Goal: Task Accomplishment & Management: Use online tool/utility

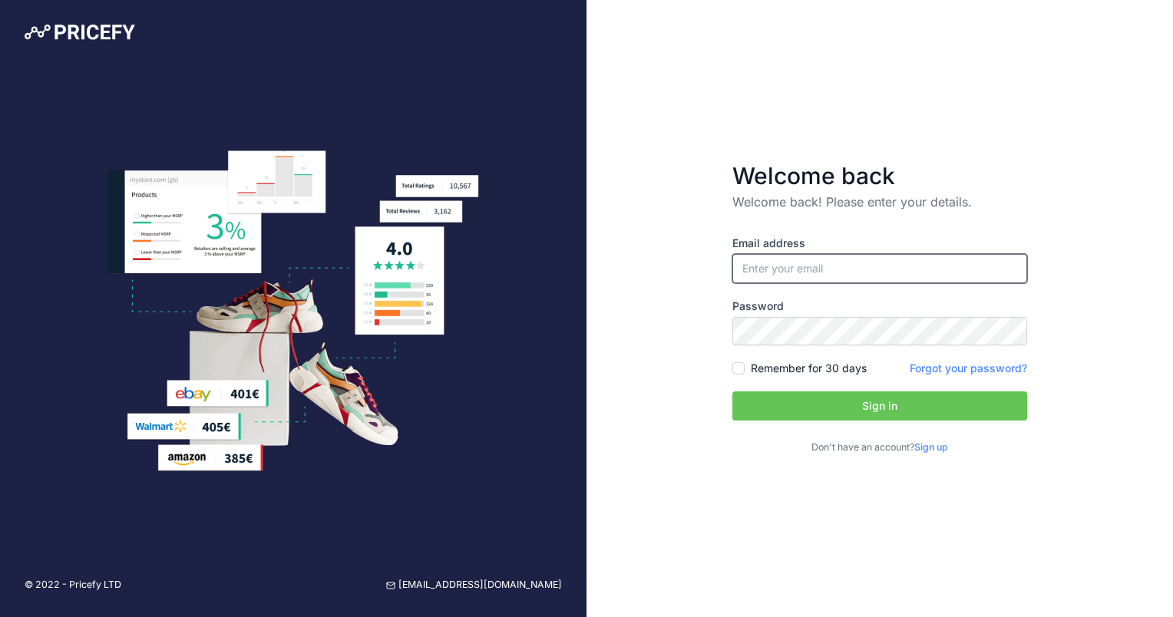
type input "[EMAIL_ADDRESS][DOMAIN_NAME]"
click at [783, 365] on label "Remember for 30 days" at bounding box center [809, 368] width 116 height 15
click at [745, 365] on input "Remember for 30 days" at bounding box center [738, 368] width 12 height 12
checkbox input "true"
click at [811, 407] on button "Sign in" at bounding box center [879, 405] width 295 height 29
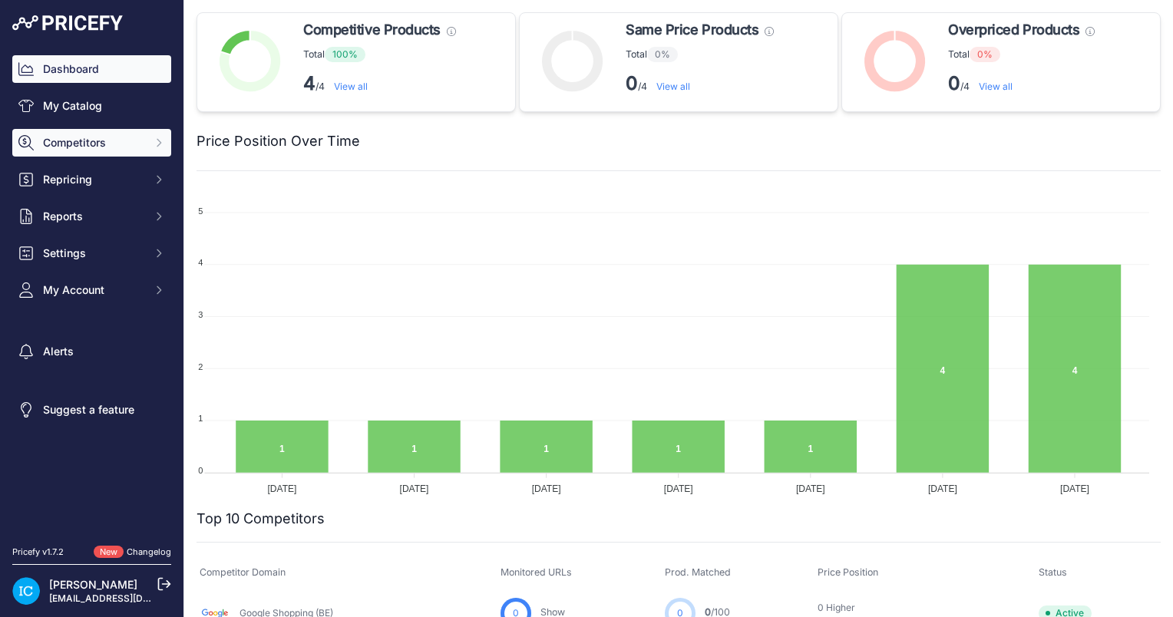
click at [104, 150] on button "Competitors" at bounding box center [91, 143] width 159 height 28
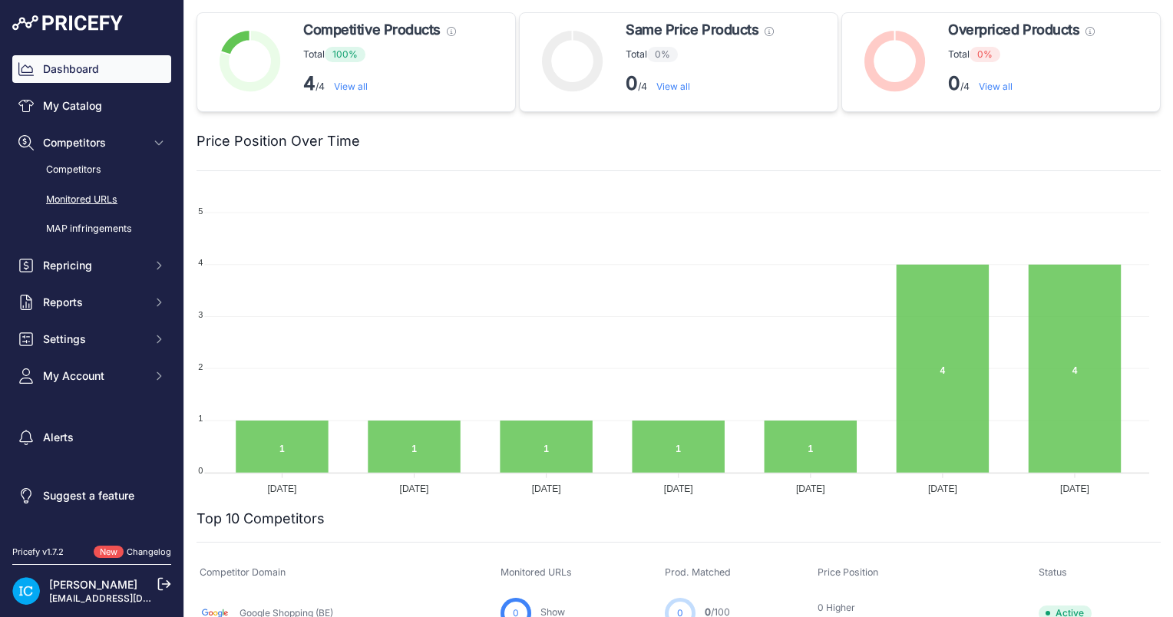
click at [104, 200] on link "Monitored URLs" at bounding box center [91, 200] width 159 height 27
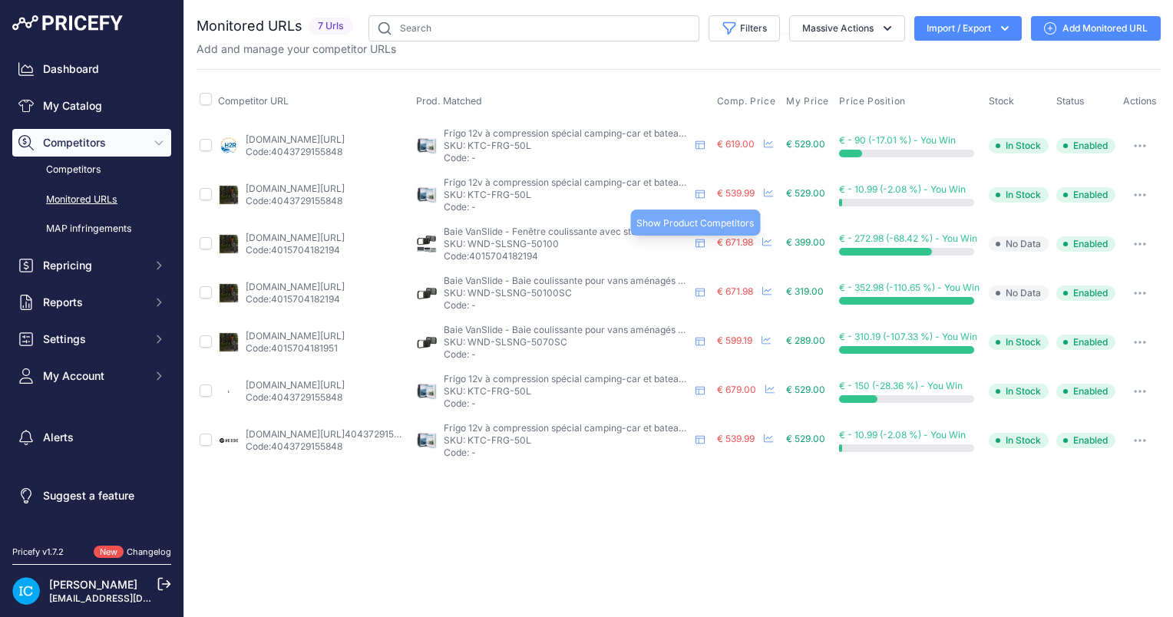
click at [702, 243] on icon at bounding box center [699, 243] width 9 height 9
click at [344, 283] on link "mon-camping-car.com/baie-coulissante-s4-double-vitrage-acrylique-1000x500-domet…" at bounding box center [295, 287] width 99 height 12
click at [345, 393] on p "Code: 4043729155848" at bounding box center [295, 397] width 99 height 12
click at [345, 379] on link "ludospace.com/refrigerateur-a-compression-12v-24v-50l-carbest-c2x34956677?priru…" at bounding box center [295, 385] width 99 height 12
click at [92, 172] on link "Competitors" at bounding box center [91, 170] width 159 height 27
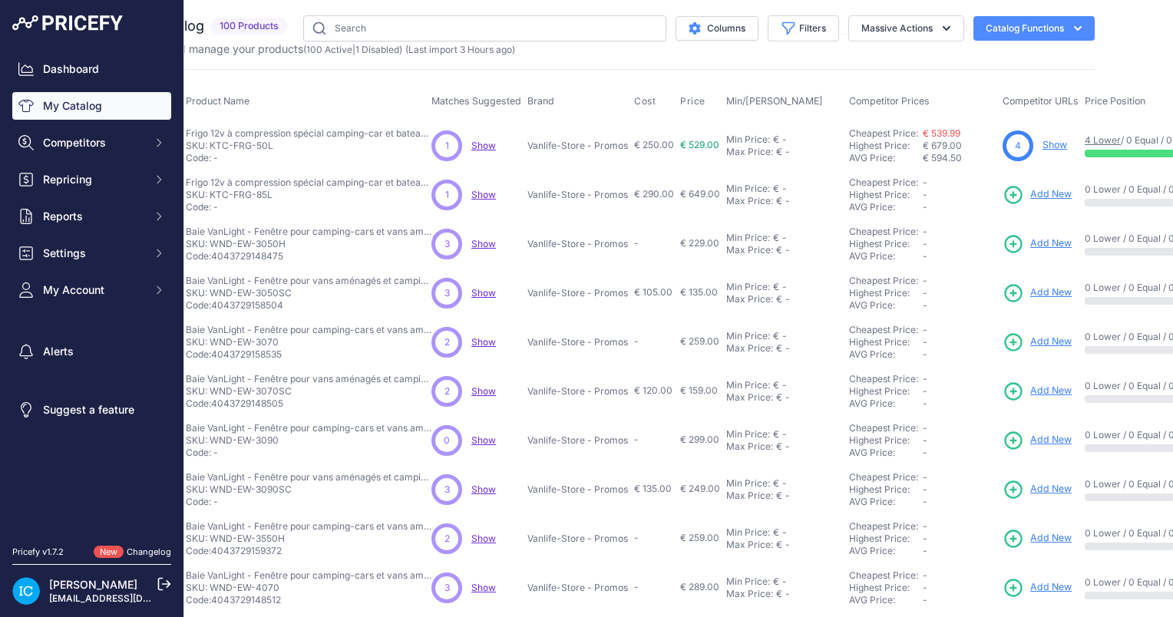
scroll to position [0, 154]
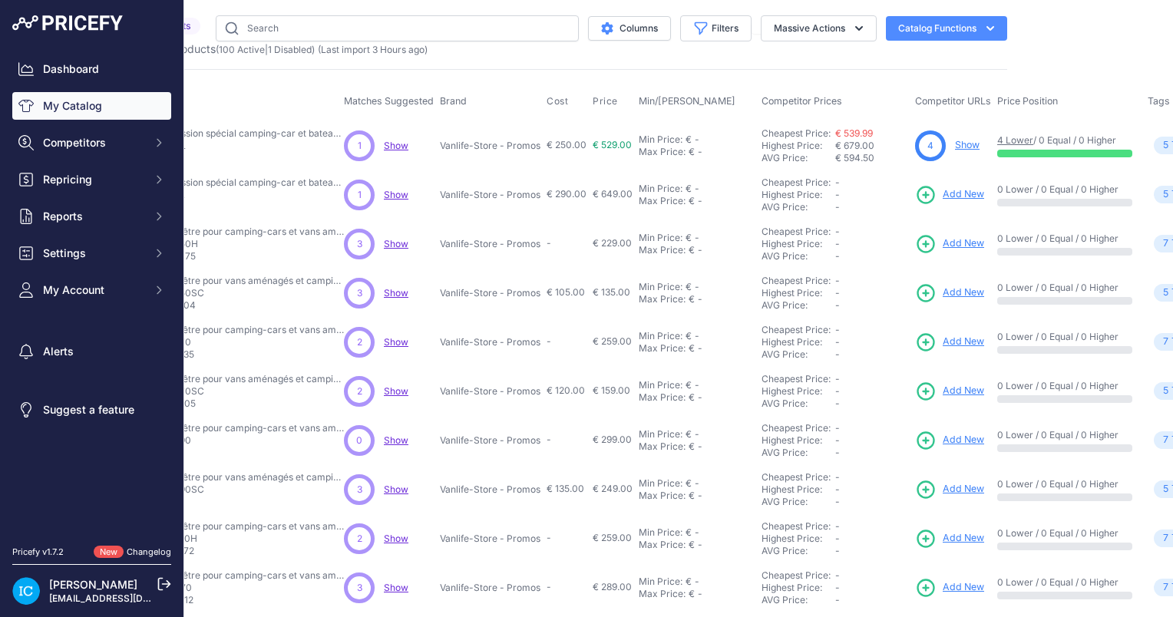
click at [972, 146] on link "Show" at bounding box center [967, 145] width 25 height 12
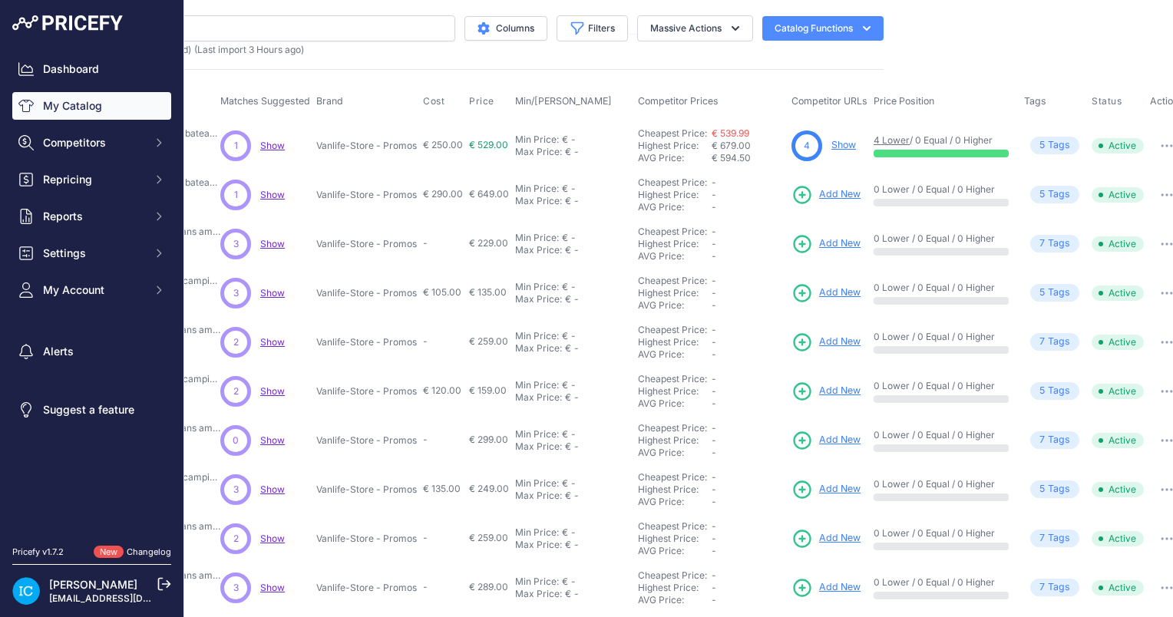
scroll to position [0, 301]
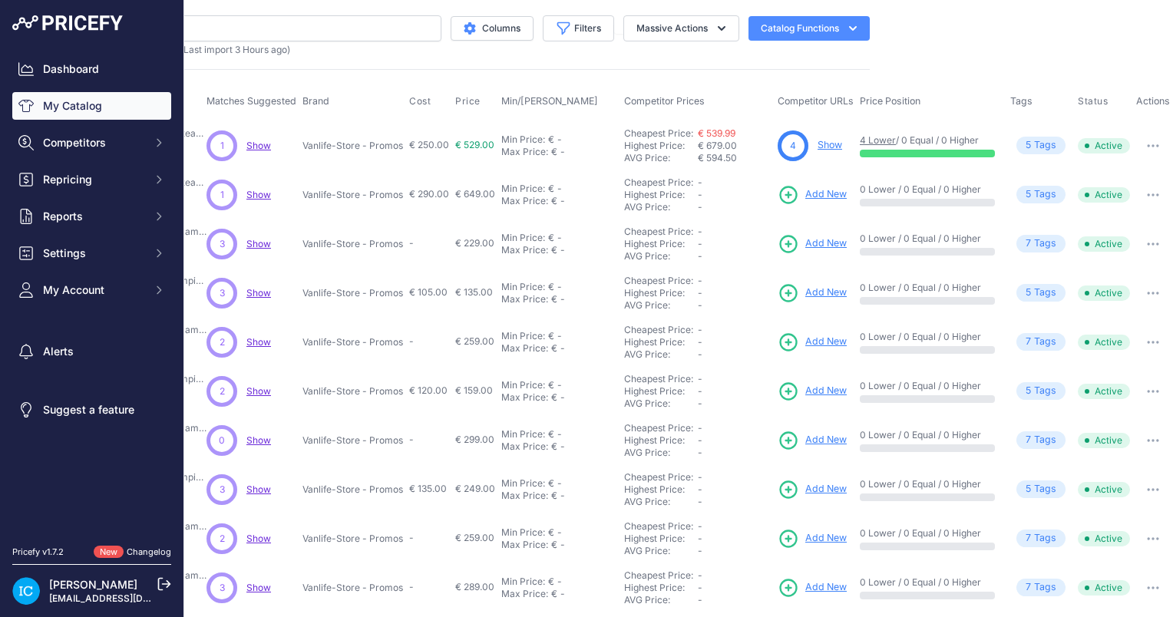
click at [1144, 147] on button "button" at bounding box center [1153, 145] width 31 height 21
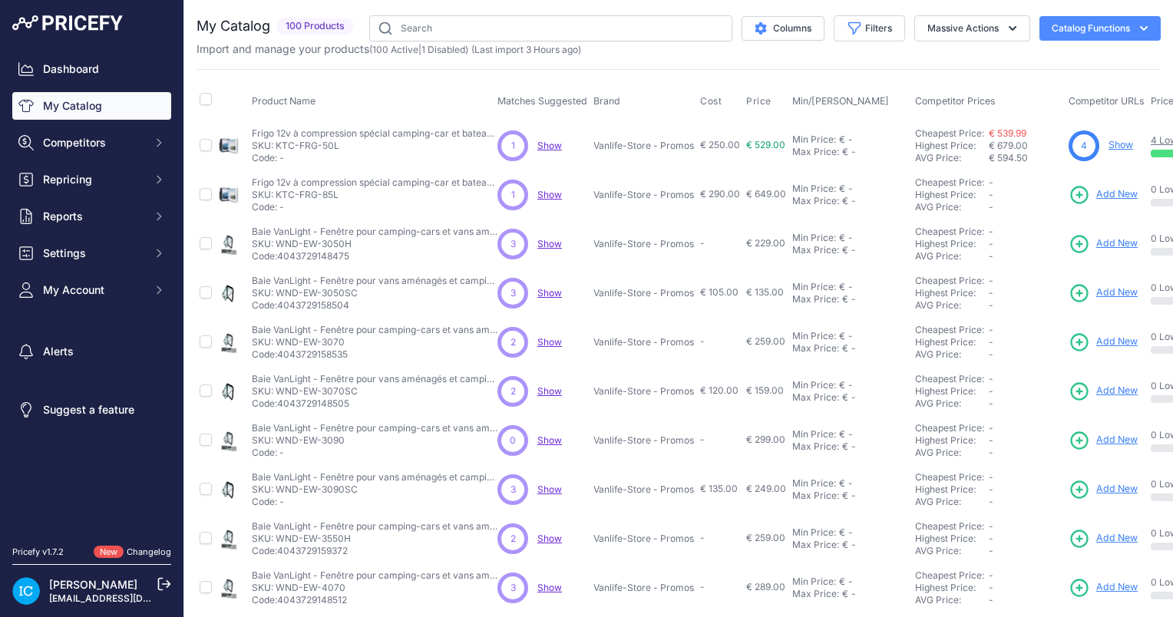
click at [1117, 190] on span "Add New" at bounding box center [1116, 194] width 41 height 15
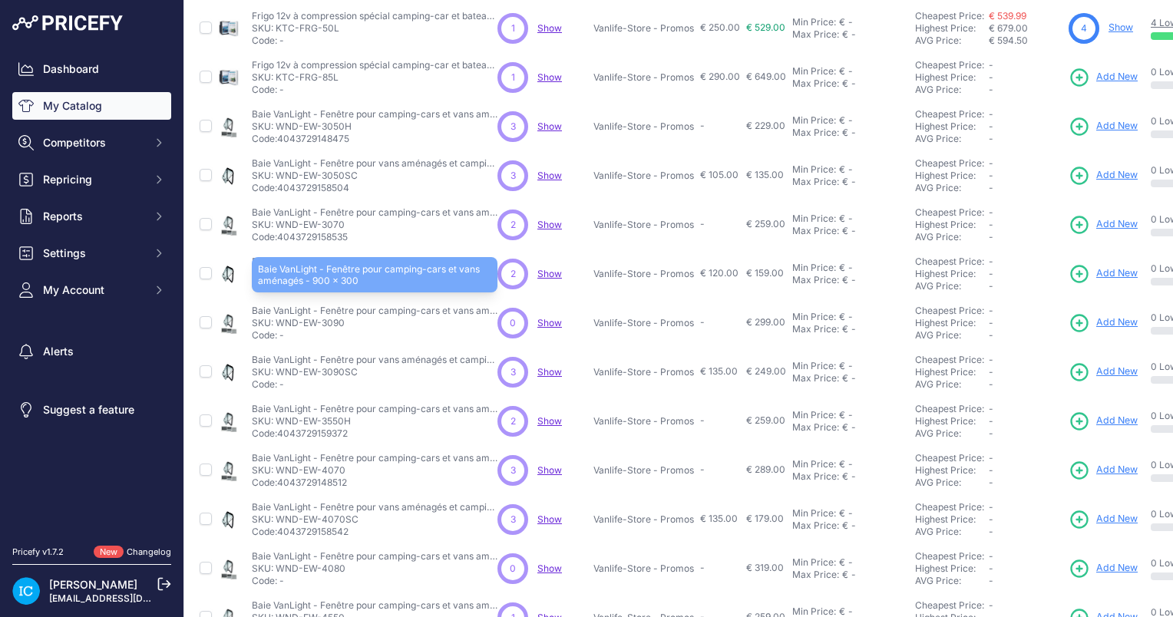
scroll to position [315, 0]
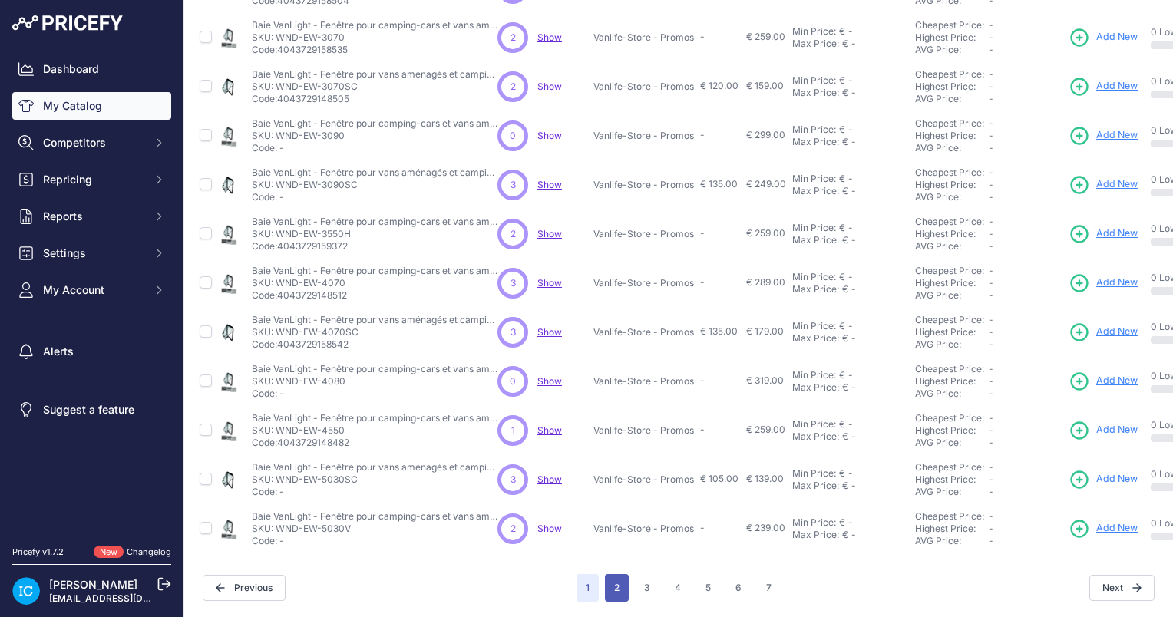
click at [619, 577] on button "2" at bounding box center [617, 588] width 24 height 28
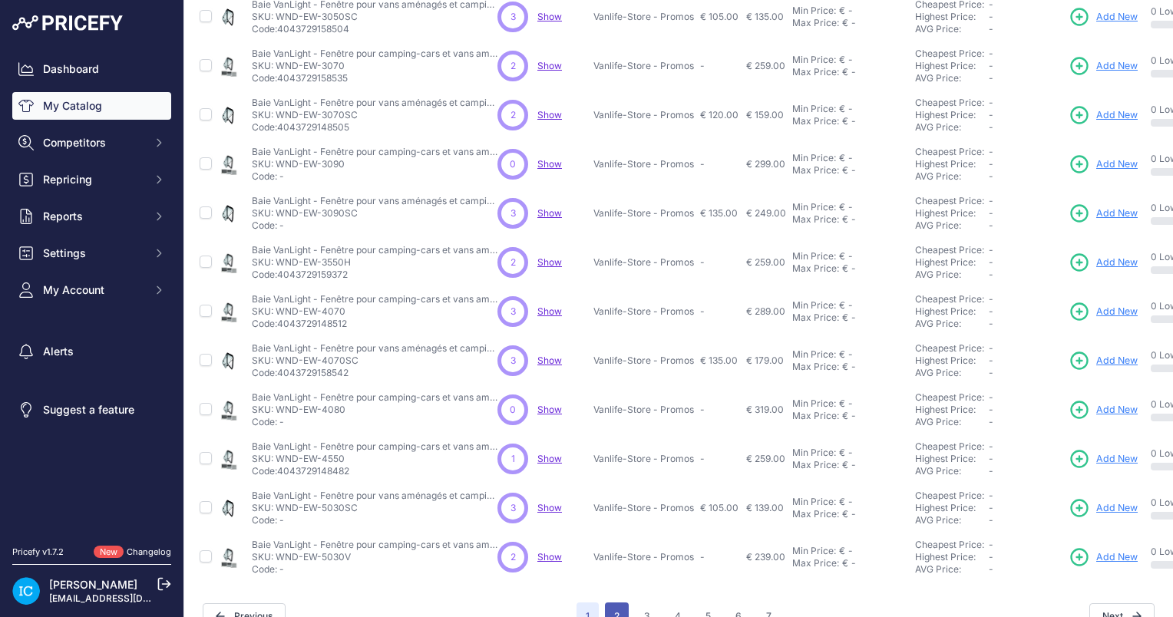
scroll to position [353, 0]
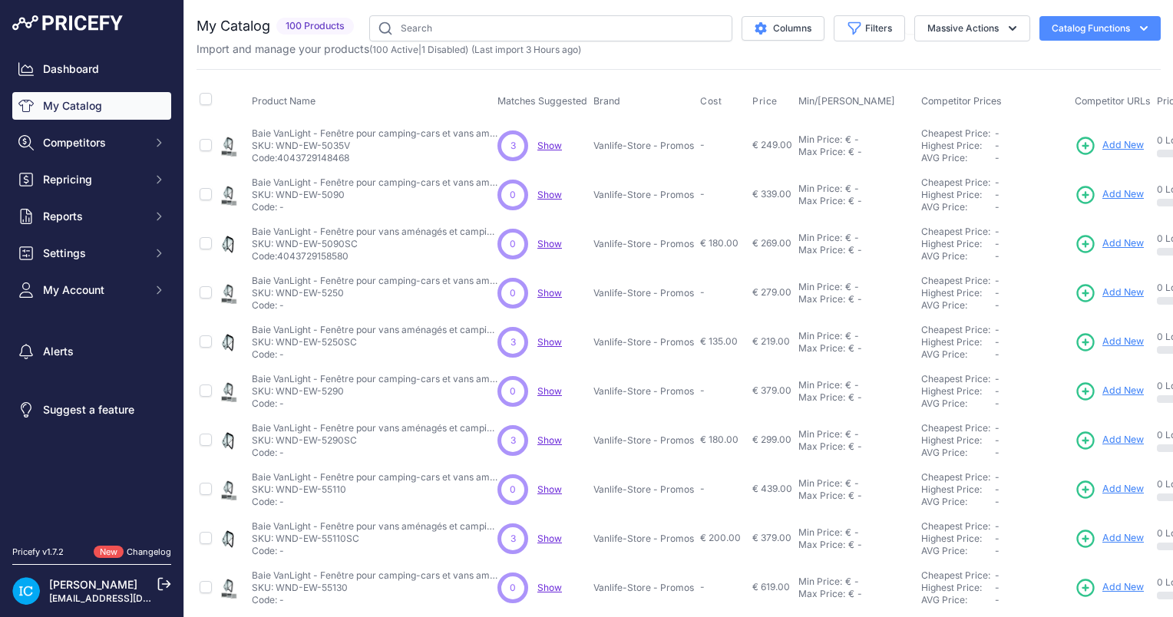
click at [1126, 192] on span "Add New" at bounding box center [1122, 194] width 41 height 15
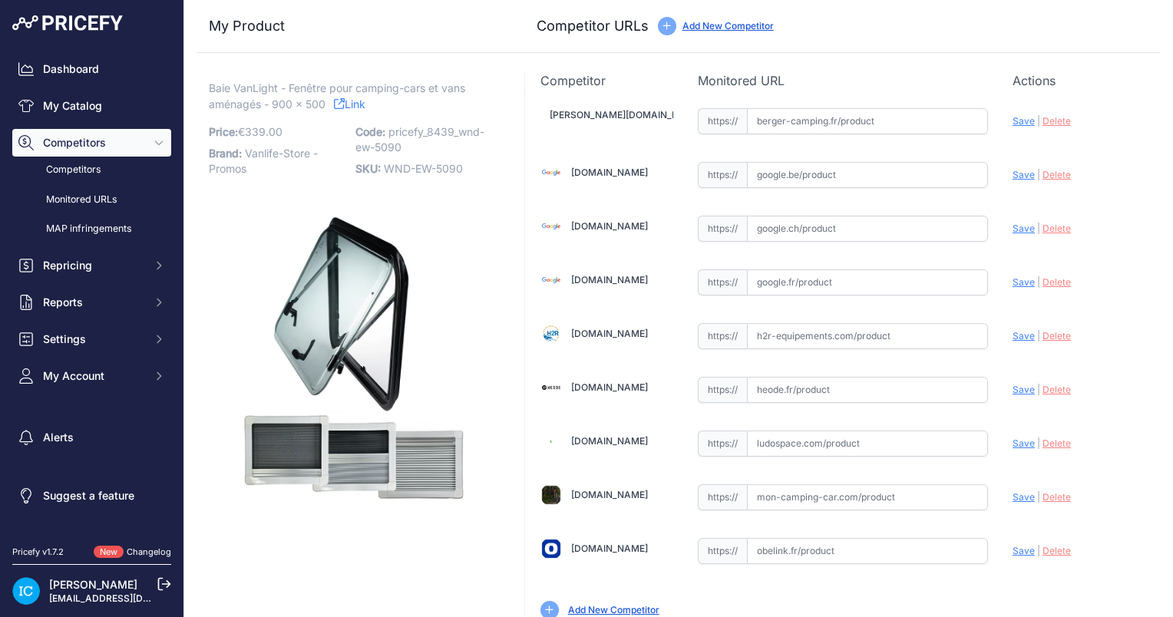
click at [847, 118] on input "text" at bounding box center [867, 121] width 241 height 26
paste input "https://www.berger-camping.fr/article/fenetre-a-projection-berger-369386?varid=…"
click at [1012, 120] on span "Save" at bounding box center [1023, 121] width 22 height 12
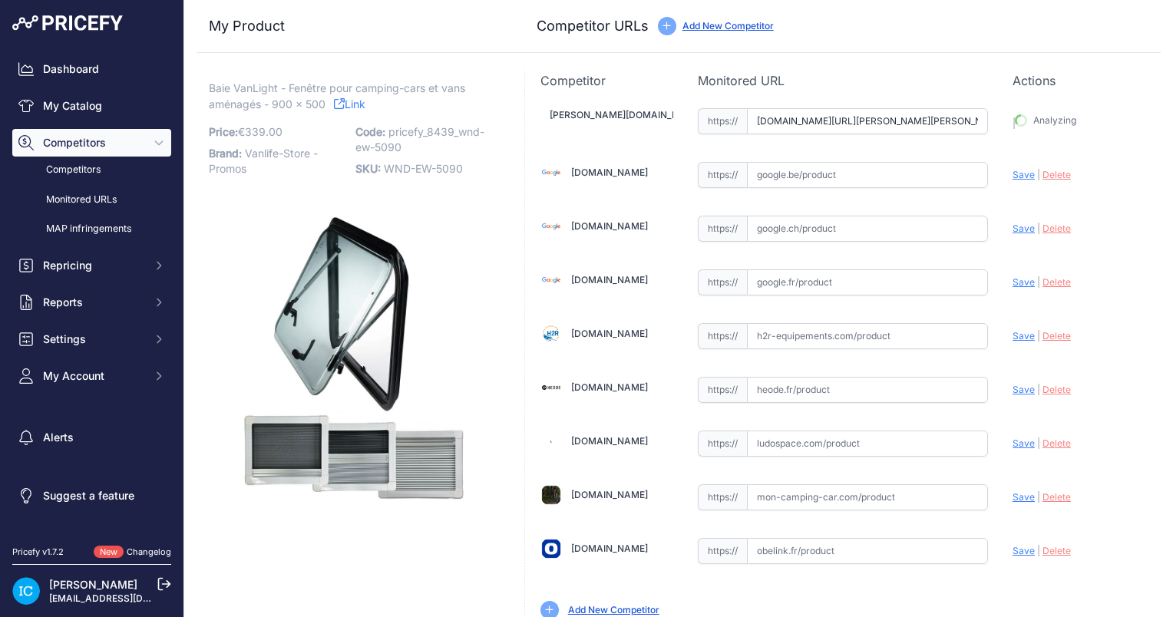
type input "https://www.berger-camping.fr/article/fenetre-a-projection-berger-369386?varid=…"
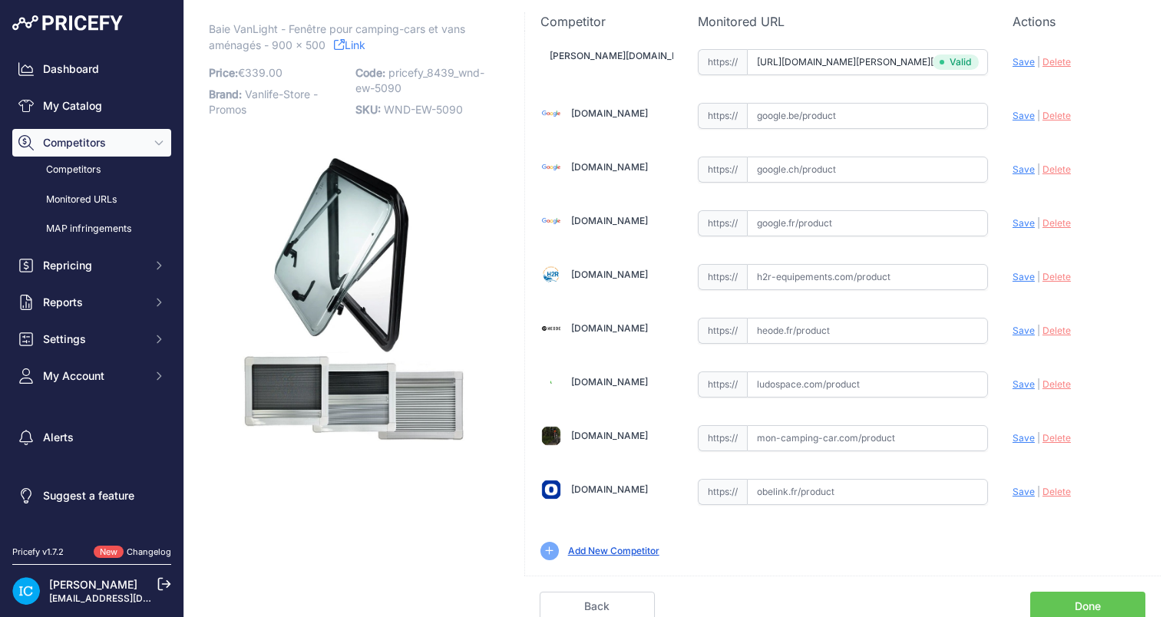
click at [640, 552] on link "Add New Competitor" at bounding box center [613, 551] width 91 height 12
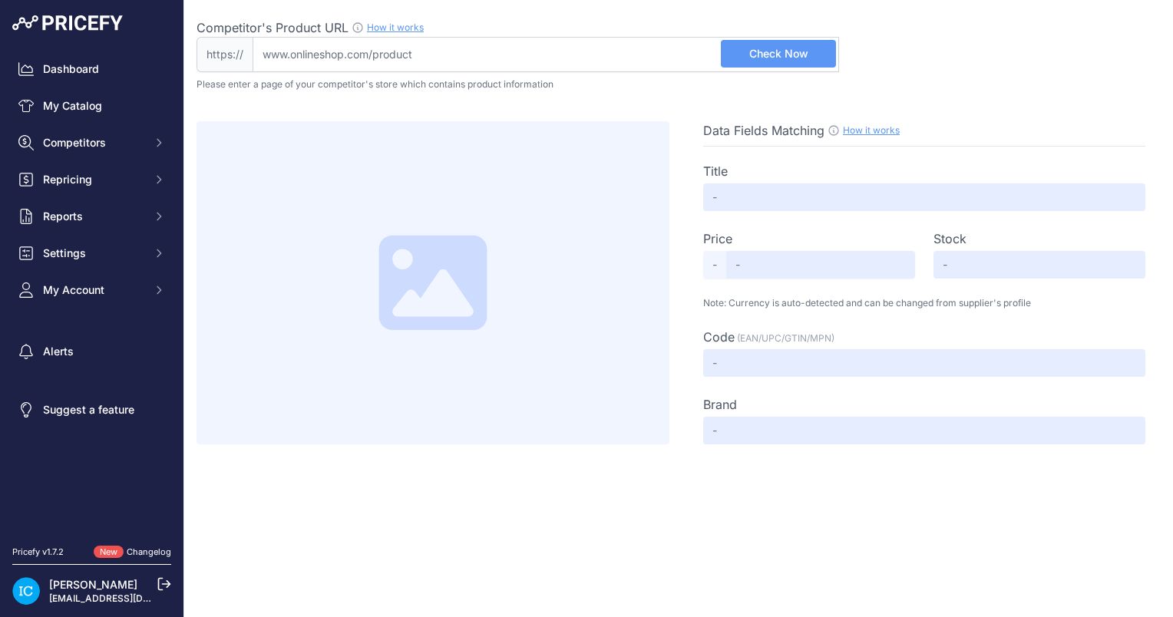
click at [439, 57] on input "Competitor's Product URL How it works In order to create your competitor's extr…" at bounding box center [546, 54] width 586 height 35
paste input "[URL][DOMAIN_NAME]"
type input "[DOMAIN_NAME][URL]"
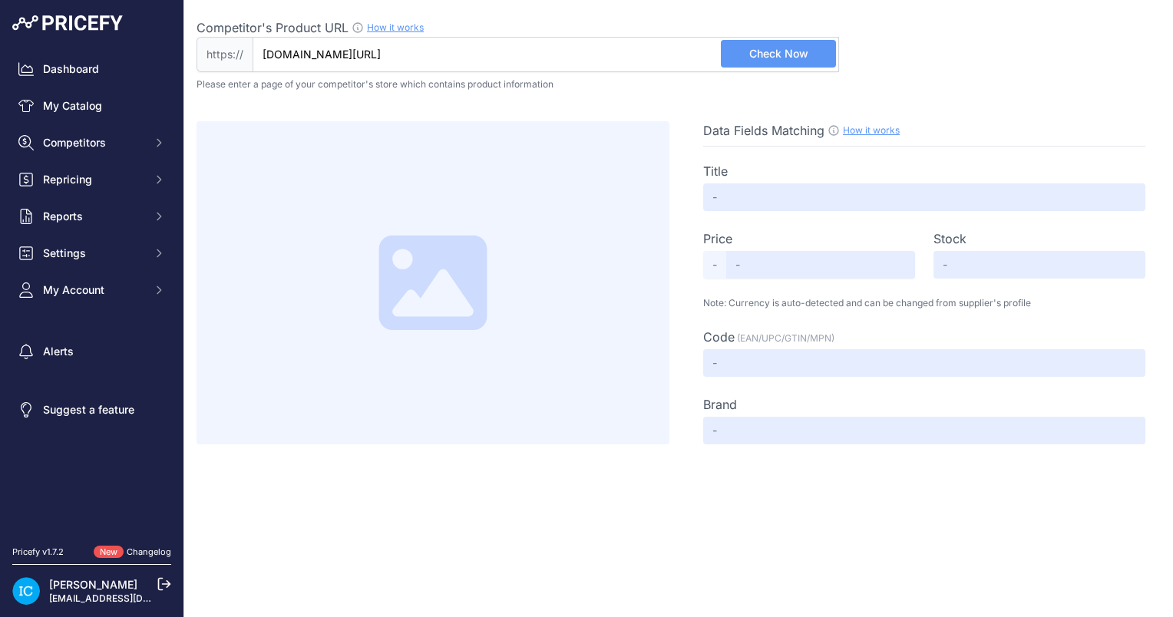
click at [775, 60] on span "Check Now" at bounding box center [778, 53] width 59 height 15
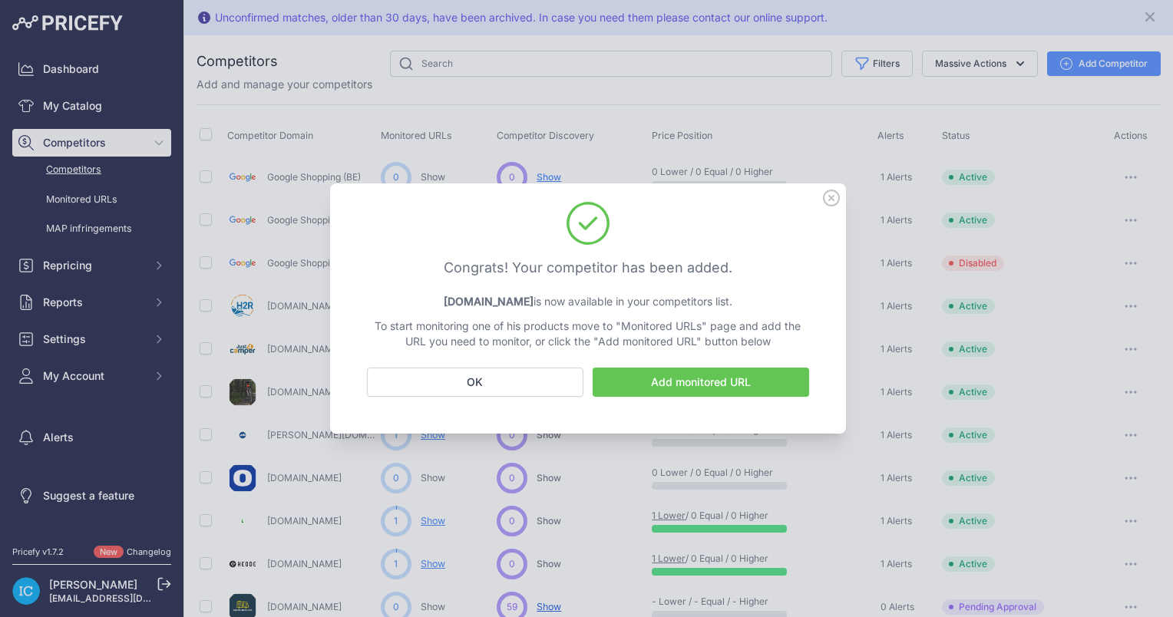
click at [827, 197] on icon at bounding box center [831, 198] width 17 height 17
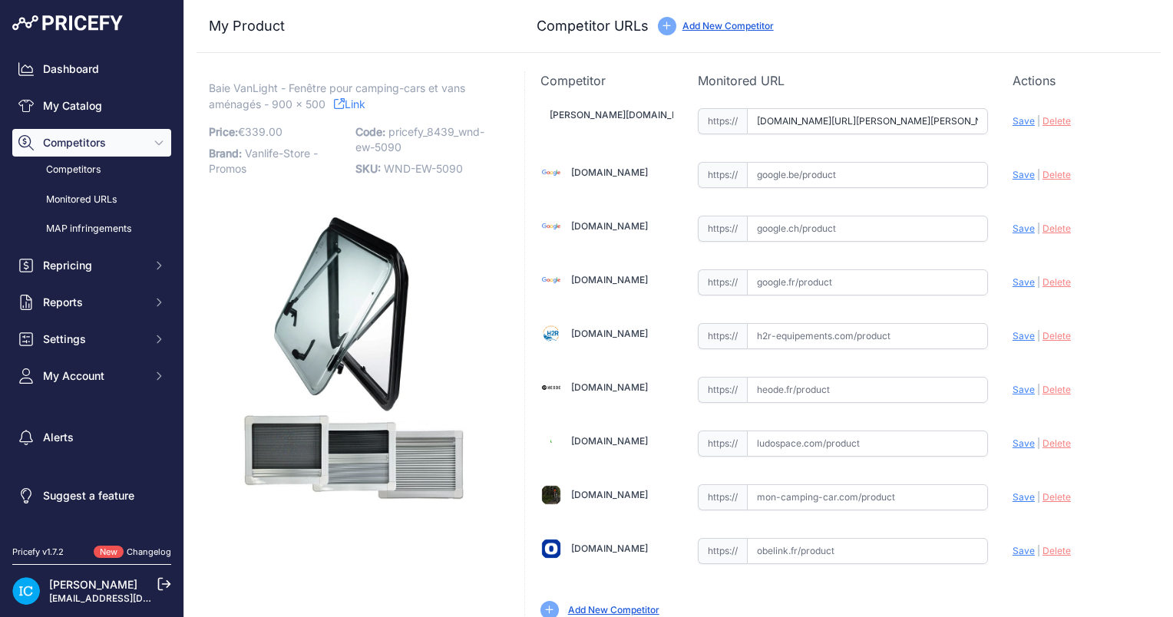
scroll to position [59, 0]
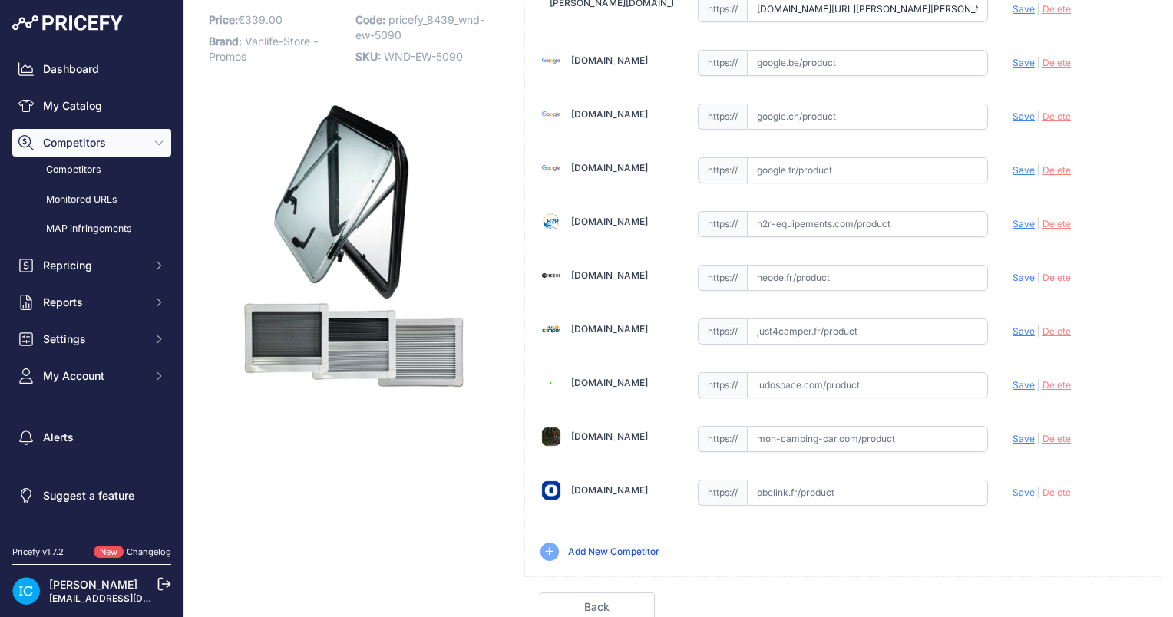
scroll to position [113, 0]
click at [796, 334] on input "text" at bounding box center [867, 331] width 241 height 26
paste input "[URL][DOMAIN_NAME]"
click at [1012, 325] on span "Save" at bounding box center [1023, 331] width 22 height 12
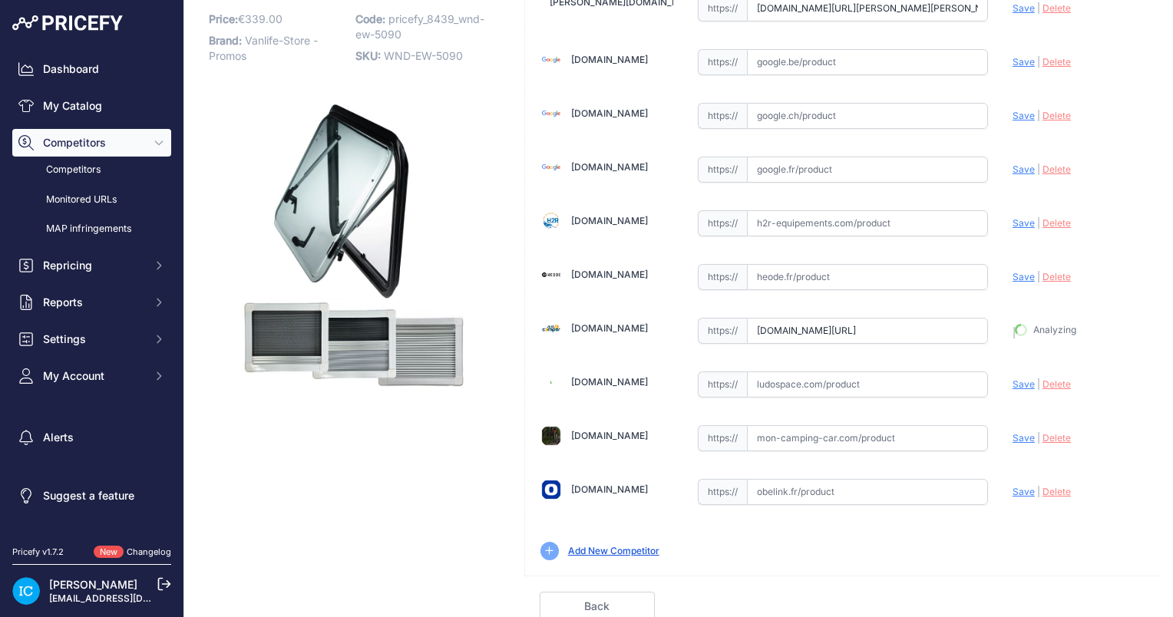
type input "[URL][DOMAIN_NAME]"
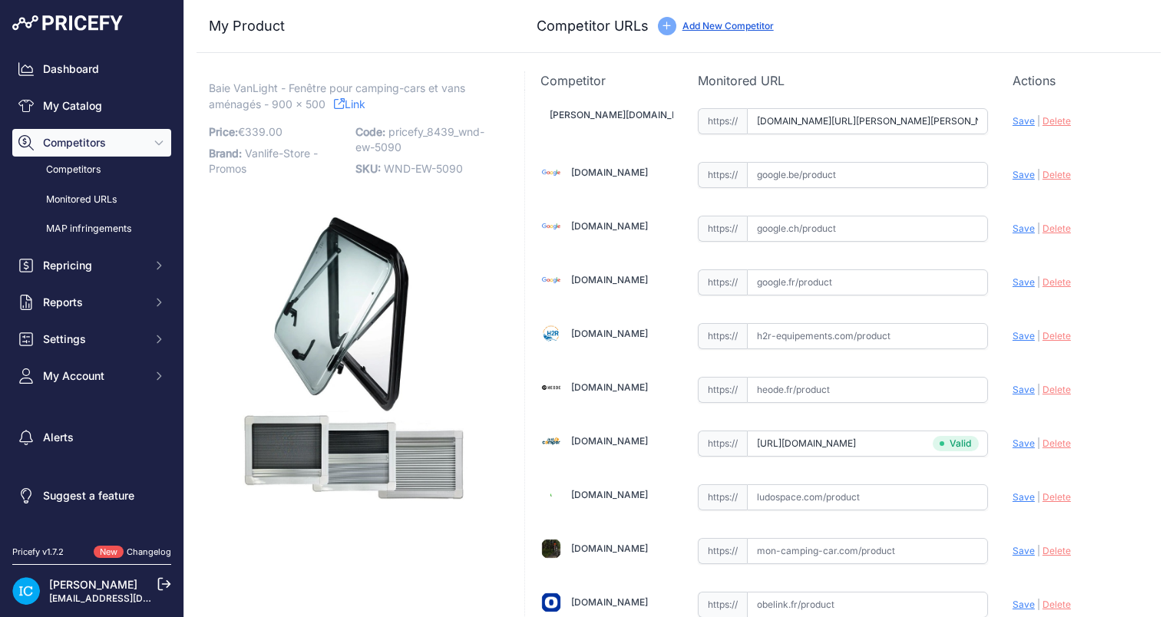
click at [100, 142] on span "Competitors" at bounding box center [93, 142] width 101 height 15
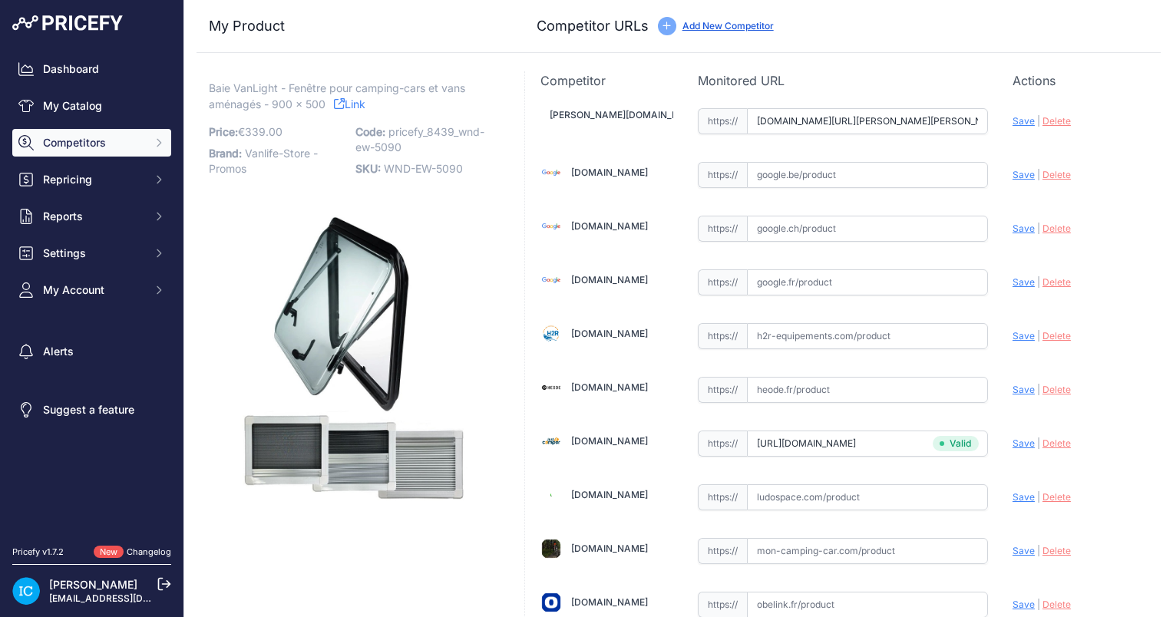
click at [81, 141] on span "Competitors" at bounding box center [93, 142] width 101 height 15
